Goal: Information Seeking & Learning: Learn about a topic

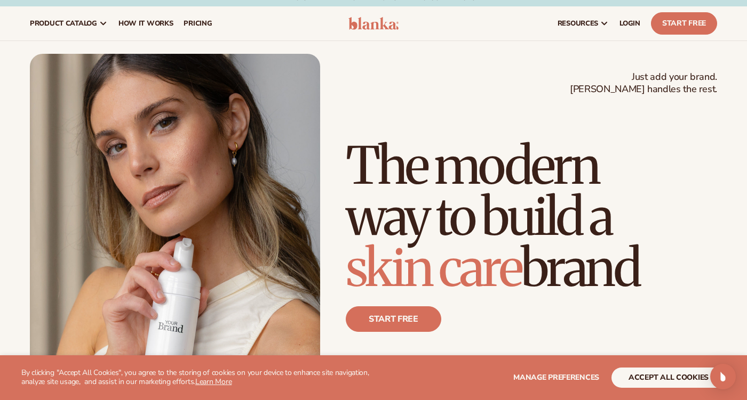
scroll to position [7, 0]
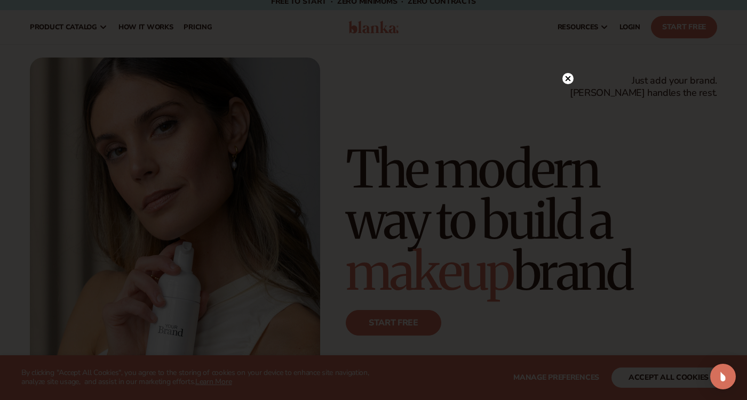
click at [567, 78] on icon at bounding box center [567, 78] width 5 height 5
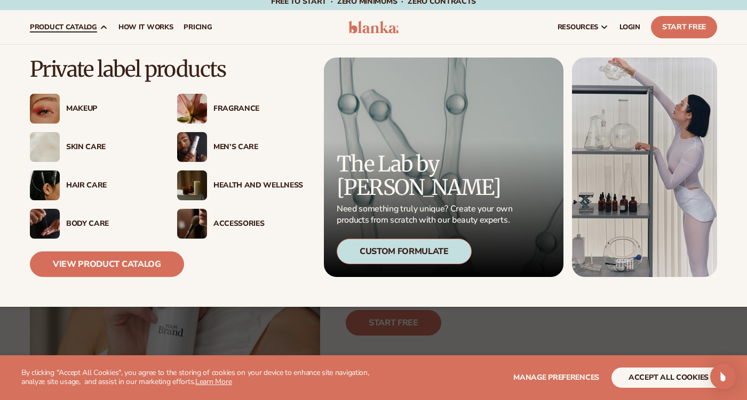
click at [90, 145] on div "Skin Care" at bounding box center [111, 147] width 90 height 9
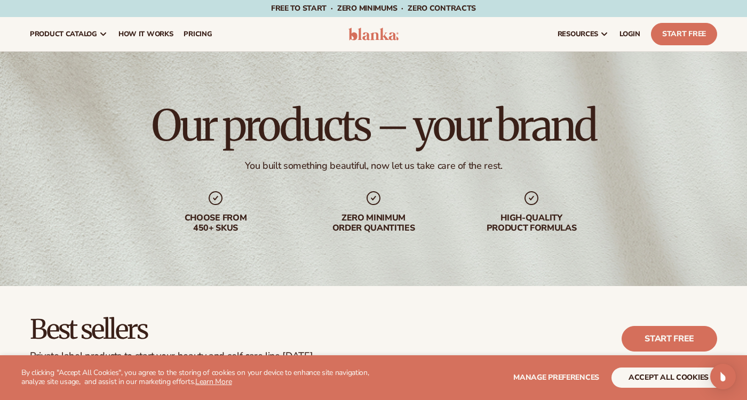
click at [90, 145] on div "Our products – your brand You built something beautiful, now let us take care o…" at bounding box center [373, 169] width 747 height 235
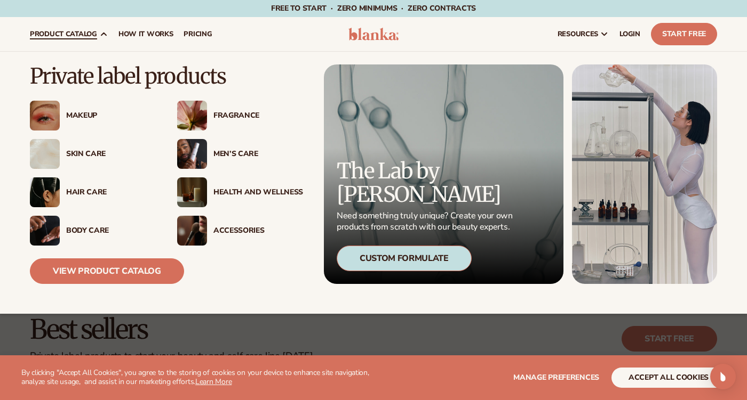
click at [93, 152] on div "Skin Care" at bounding box center [111, 154] width 90 height 9
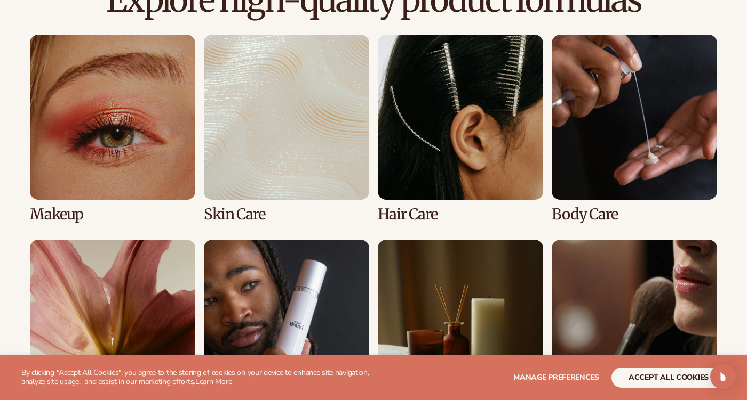
scroll to position [765, 0]
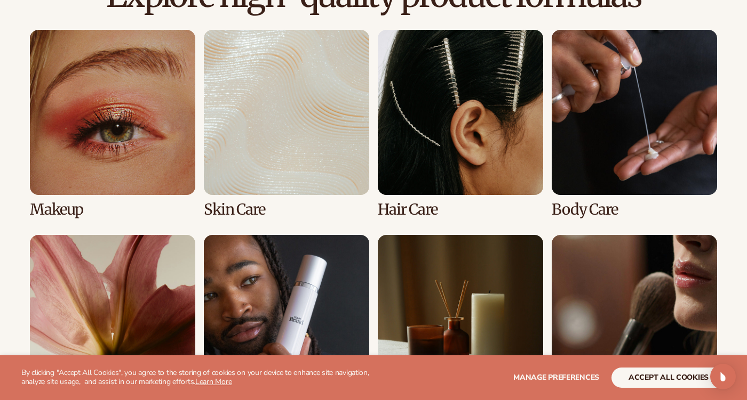
click at [303, 157] on link "2 / 8" at bounding box center [286, 124] width 165 height 188
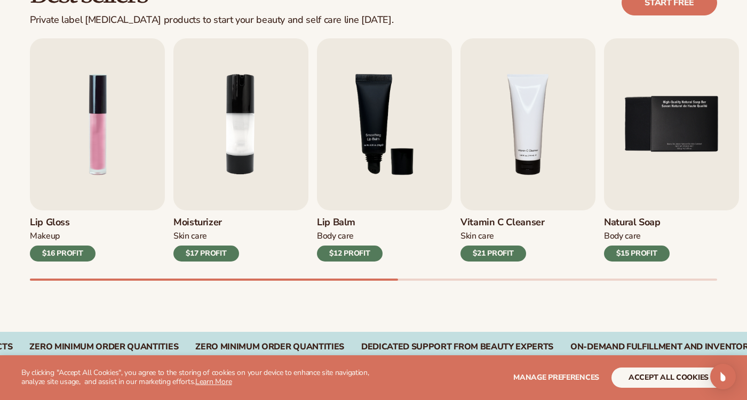
scroll to position [337, 0]
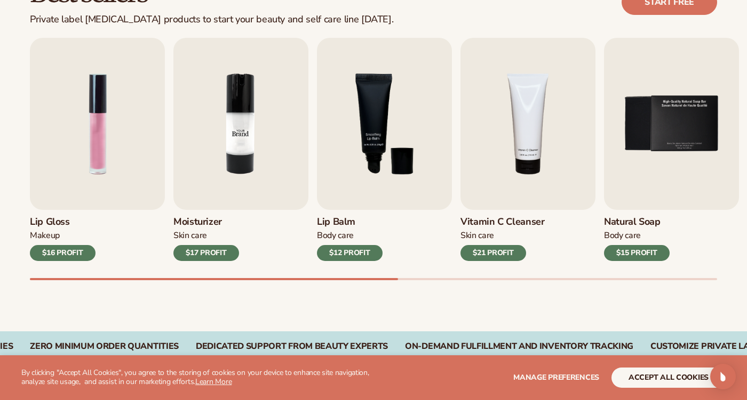
click at [249, 168] on img "2 / 9" at bounding box center [240, 124] width 135 height 172
click at [274, 159] on img "2 / 9" at bounding box center [240, 124] width 135 height 172
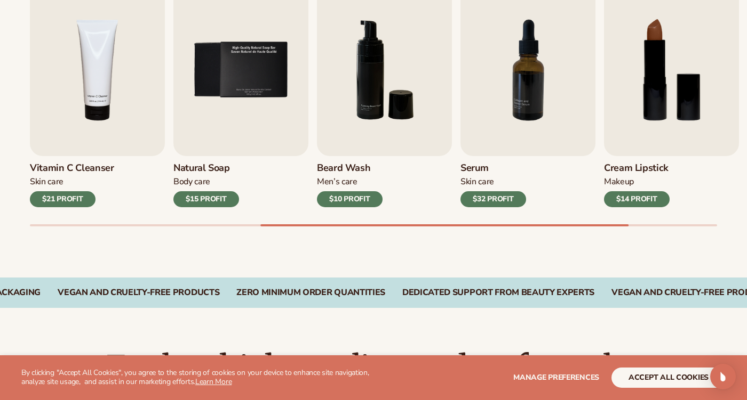
scroll to position [392, 0]
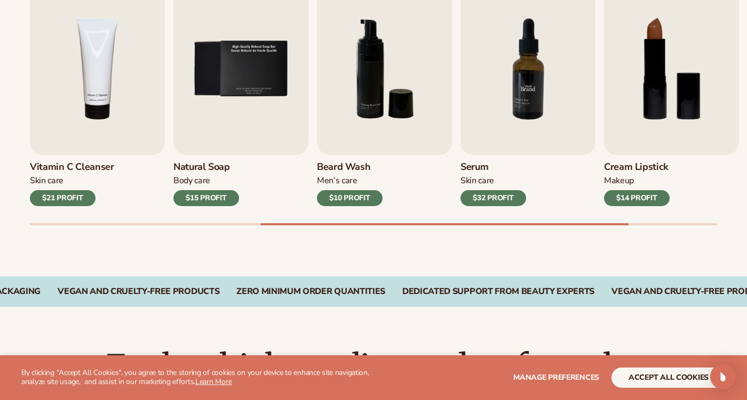
click at [526, 63] on img "7 / 9" at bounding box center [527, 69] width 135 height 172
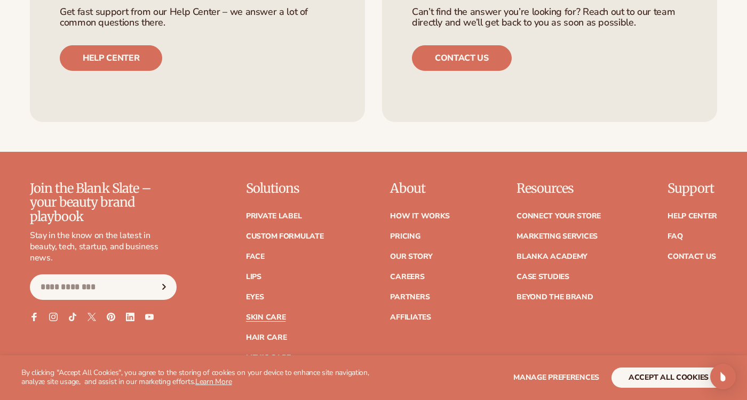
scroll to position [1936, 0]
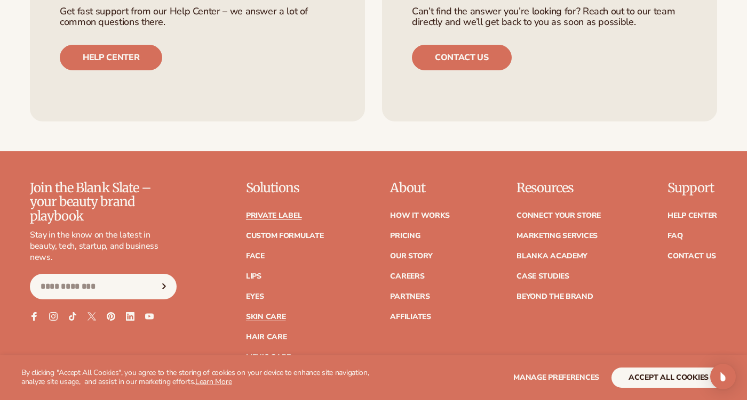
click at [294, 215] on link "Private label" at bounding box center [273, 215] width 55 height 7
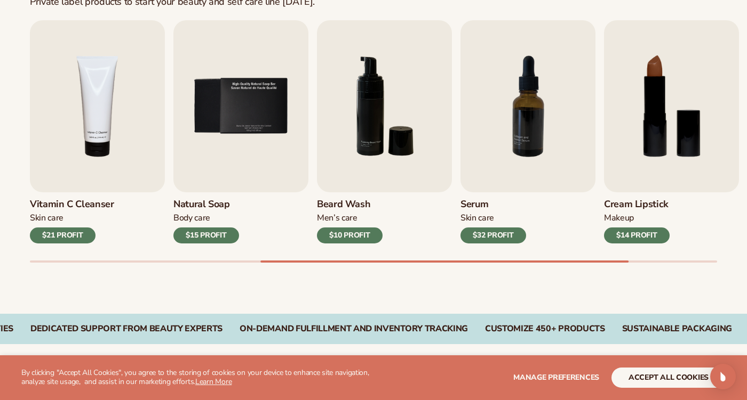
scroll to position [357, 0]
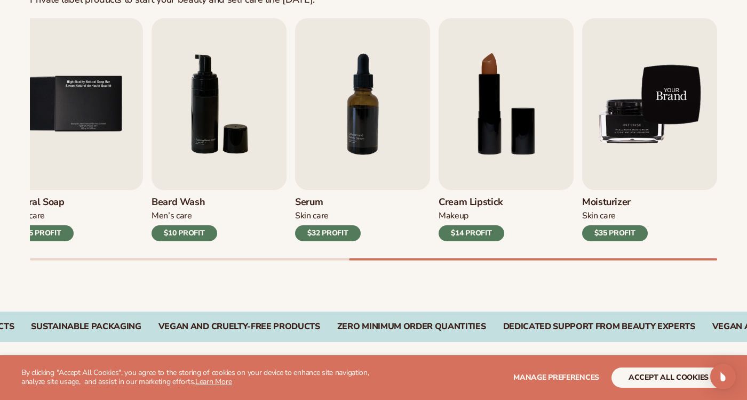
click at [647, 125] on img "9 / 9" at bounding box center [649, 104] width 135 height 172
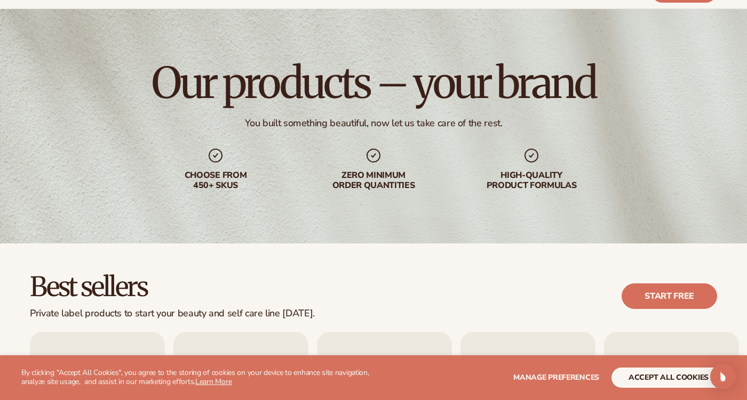
scroll to position [0, 0]
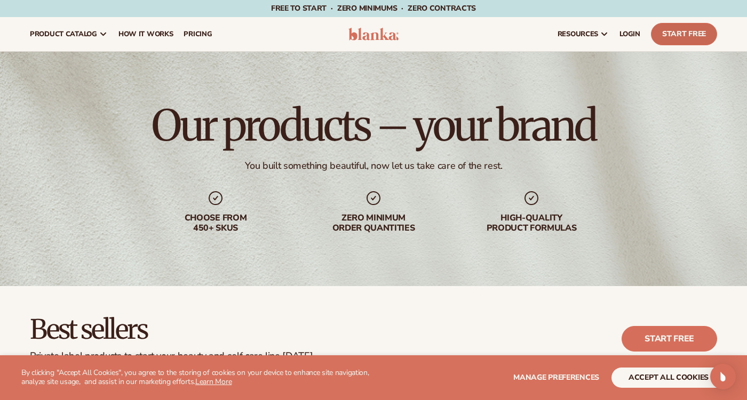
click at [674, 35] on link "Start Free" at bounding box center [684, 34] width 66 height 22
